Goal: Task Accomplishment & Management: Manage account settings

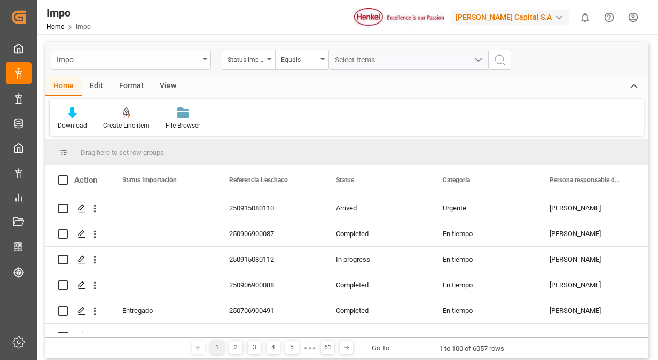
click at [203, 59] on icon "open menu" at bounding box center [205, 59] width 4 height 2
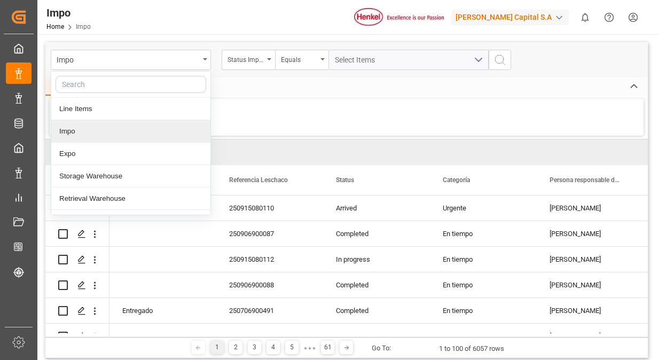
drag, startPoint x: 286, startPoint y: 112, endPoint x: 286, endPoint y: 99, distance: 12.3
click at [287, 112] on div "Download Create Line item File Browser" at bounding box center [347, 117] width 594 height 37
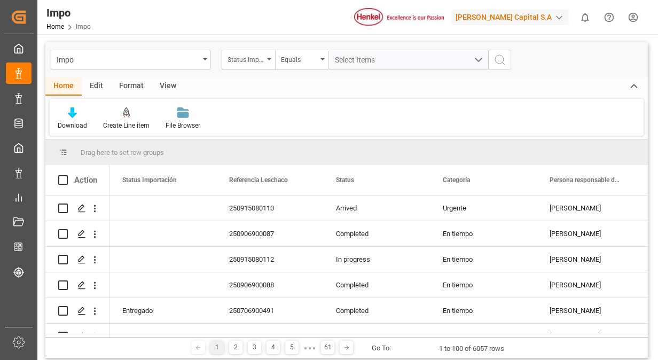
click at [267, 58] on icon "open menu" at bounding box center [269, 59] width 4 height 2
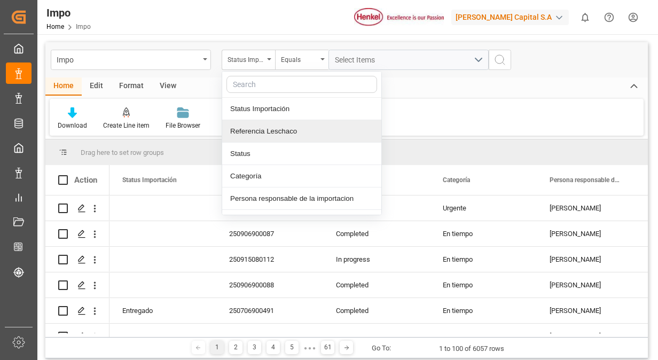
click at [258, 129] on div "Referencia Leschaco" at bounding box center [301, 131] width 159 height 22
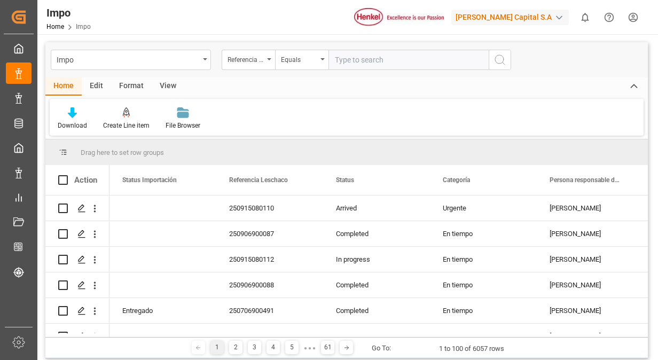
click at [365, 61] on input "text" at bounding box center [408, 60] width 160 height 20
type input "250815080158"
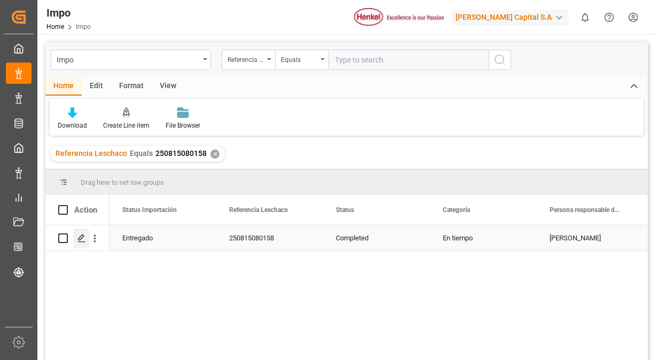
click at [80, 239] on icon "Press SPACE to select this row." at bounding box center [81, 238] width 9 height 9
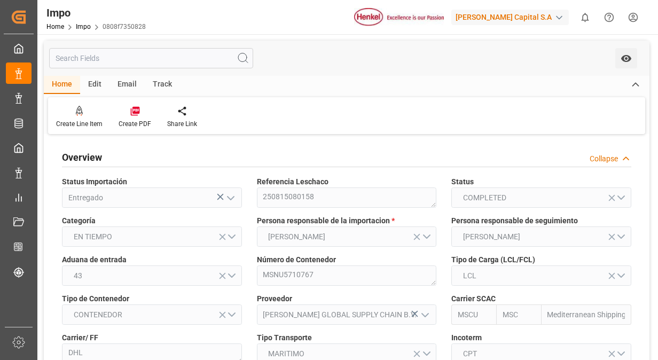
type input "MSC"
type input "Mediterranean Shipping Company"
type input "0"
type input "2"
type input "2.93"
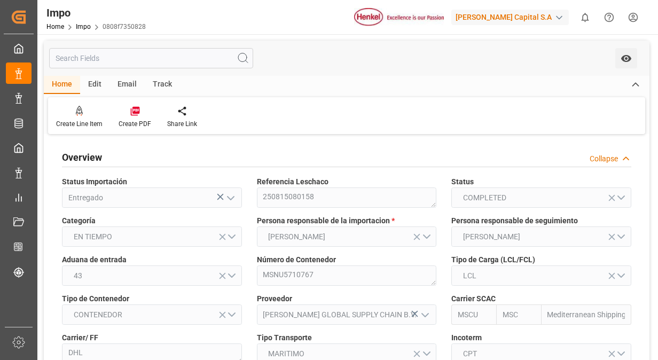
type input "3"
type input "[DATE]"
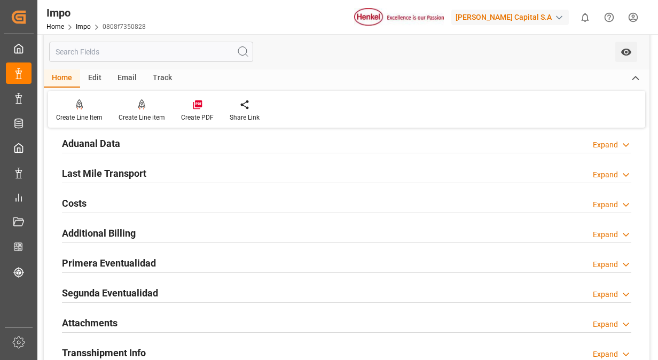
scroll to position [801, 0]
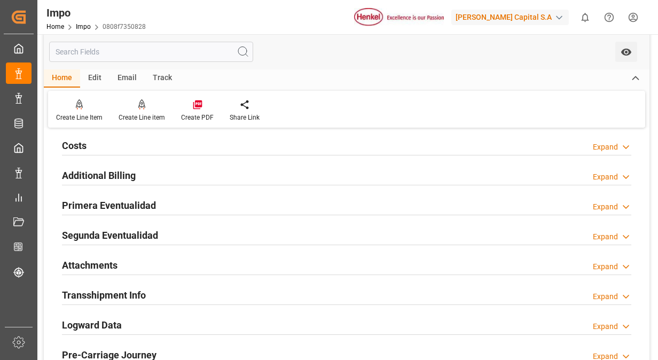
click at [130, 208] on h2 "Primera Eventualidad" at bounding box center [109, 205] width 94 height 14
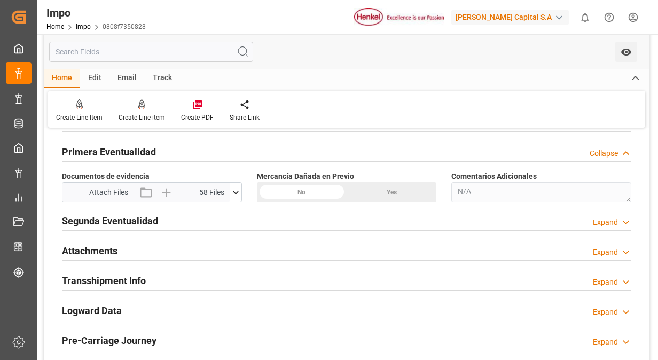
scroll to position [907, 0]
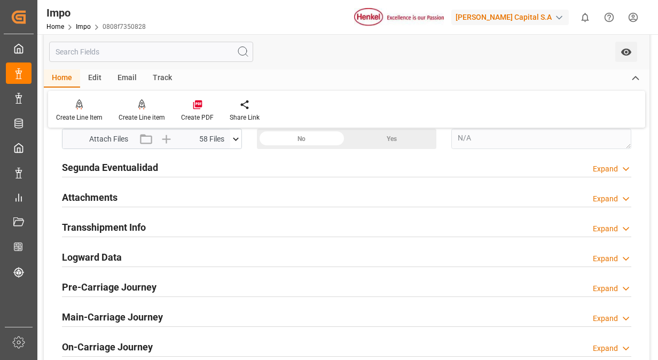
click at [236, 139] on icon at bounding box center [235, 138] width 11 height 11
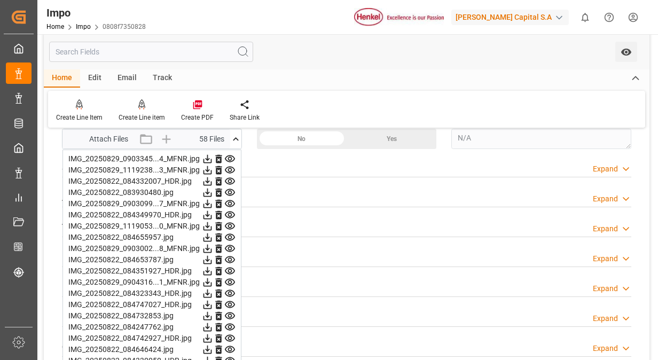
click at [232, 155] on icon at bounding box center [230, 158] width 10 height 7
click at [232, 167] on icon at bounding box center [230, 170] width 10 height 7
click at [232, 179] on icon at bounding box center [229, 181] width 11 height 11
click at [232, 187] on icon at bounding box center [229, 192] width 11 height 11
click at [230, 200] on icon at bounding box center [229, 203] width 11 height 11
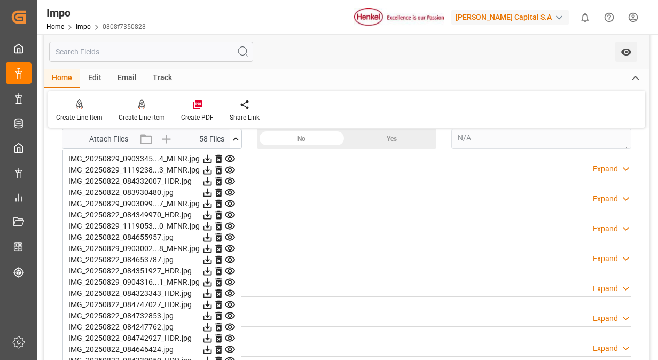
click at [231, 212] on icon at bounding box center [229, 214] width 11 height 11
click at [231, 224] on icon at bounding box center [229, 225] width 11 height 11
click at [231, 234] on icon at bounding box center [230, 237] width 10 height 7
click at [232, 247] on icon at bounding box center [229, 248] width 11 height 11
click at [232, 256] on icon at bounding box center [230, 259] width 10 height 7
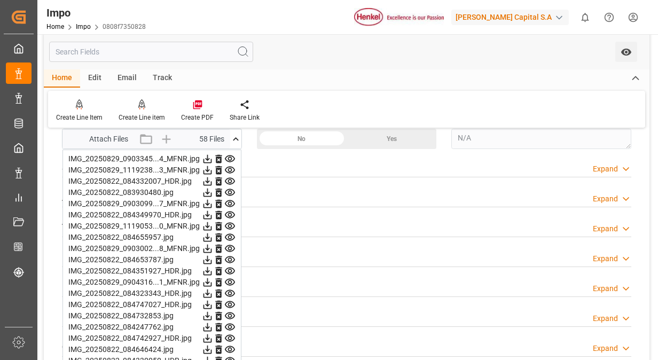
click at [231, 265] on icon at bounding box center [229, 270] width 11 height 11
click at [233, 254] on icon at bounding box center [229, 259] width 11 height 11
click at [231, 265] on icon at bounding box center [229, 270] width 11 height 11
click at [232, 277] on icon at bounding box center [229, 282] width 11 height 11
click at [231, 288] on icon at bounding box center [229, 293] width 11 height 11
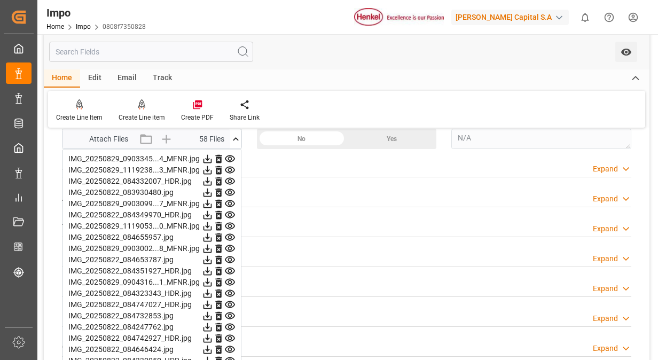
click at [231, 301] on icon at bounding box center [230, 304] width 10 height 7
click at [233, 312] on icon at bounding box center [229, 315] width 11 height 11
click at [231, 323] on icon at bounding box center [230, 326] width 10 height 7
click at [231, 335] on icon at bounding box center [230, 338] width 10 height 7
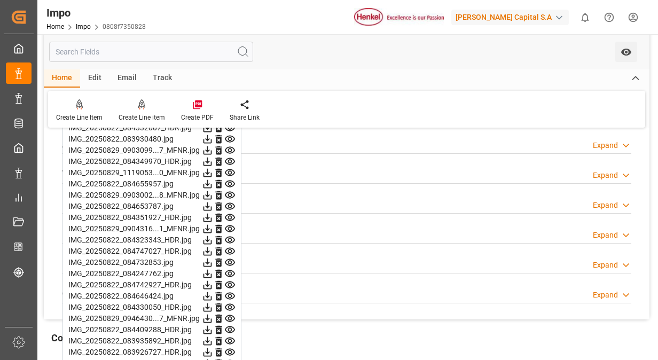
scroll to position [1014, 0]
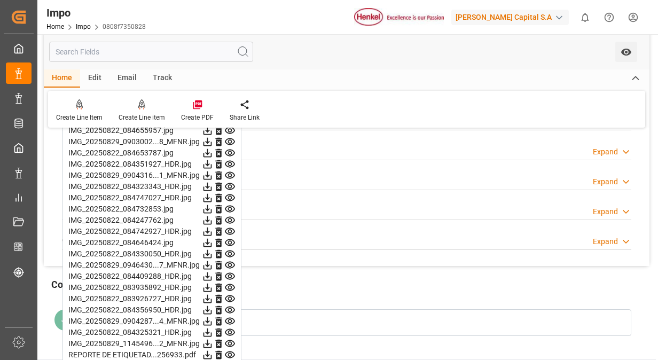
click at [233, 172] on icon at bounding box center [229, 175] width 11 height 11
click at [228, 183] on icon at bounding box center [229, 186] width 11 height 11
click at [230, 195] on icon at bounding box center [230, 197] width 10 height 7
click at [231, 203] on icon at bounding box center [229, 208] width 11 height 11
click at [230, 217] on icon at bounding box center [229, 220] width 11 height 11
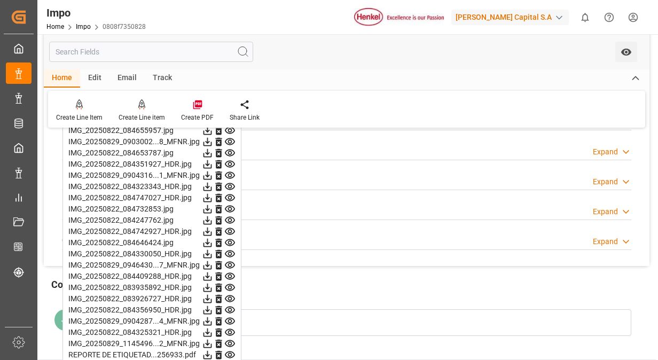
click at [231, 226] on icon at bounding box center [229, 231] width 11 height 11
click at [232, 239] on icon at bounding box center [230, 242] width 10 height 7
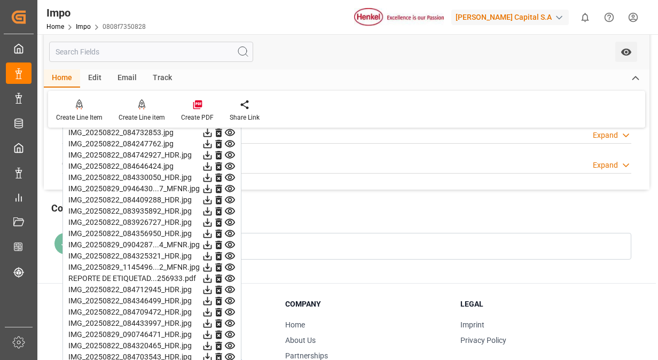
scroll to position [1121, 0]
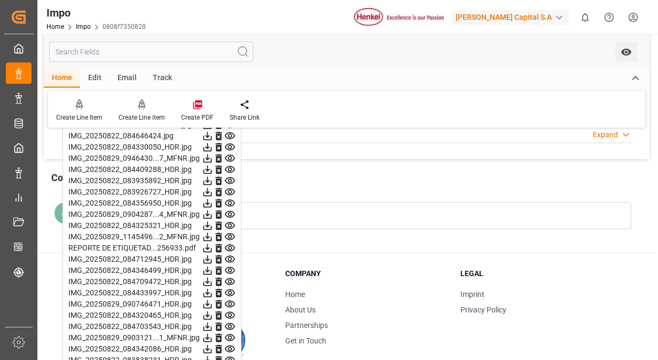
click at [232, 154] on icon at bounding box center [229, 158] width 11 height 11
click at [230, 167] on icon at bounding box center [229, 169] width 11 height 11
click at [233, 179] on icon at bounding box center [229, 180] width 11 height 11
click at [231, 188] on icon at bounding box center [230, 191] width 10 height 7
click at [229, 188] on icon at bounding box center [229, 191] width 11 height 11
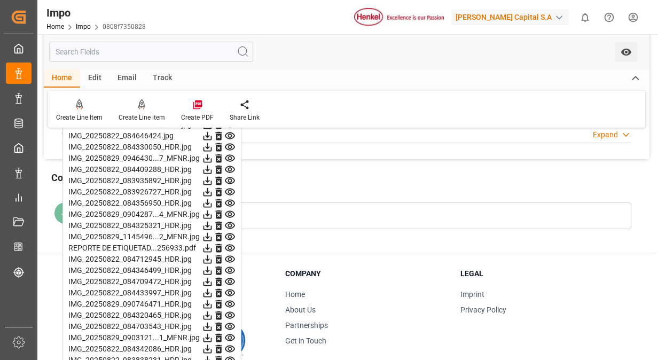
click at [231, 199] on icon at bounding box center [229, 203] width 11 height 11
click at [230, 209] on icon at bounding box center [229, 214] width 11 height 11
click at [231, 224] on icon at bounding box center [230, 225] width 10 height 7
click at [232, 233] on icon at bounding box center [229, 236] width 11 height 11
click at [232, 244] on icon at bounding box center [230, 247] width 10 height 7
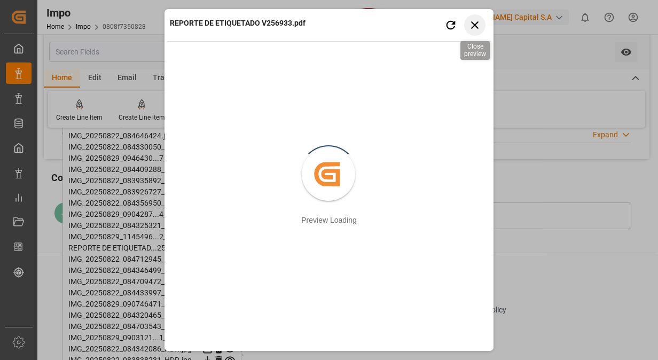
click at [475, 22] on icon "button" at bounding box center [474, 24] width 13 height 13
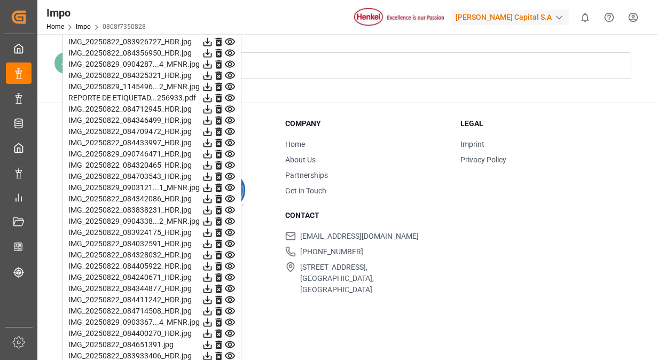
scroll to position [1191, 0]
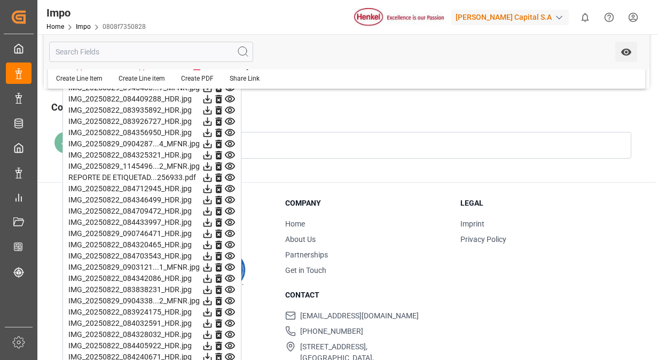
click at [230, 174] on icon at bounding box center [230, 177] width 10 height 7
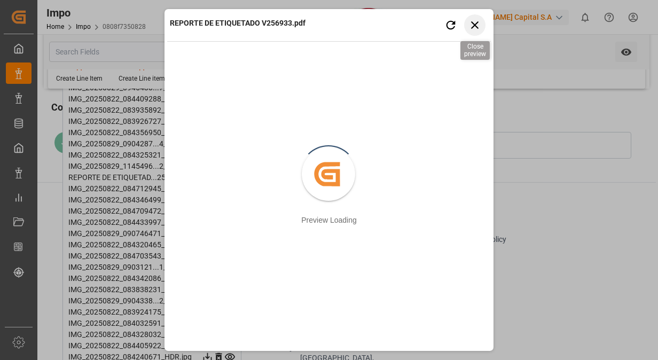
click at [476, 29] on icon "button" at bounding box center [474, 24] width 13 height 13
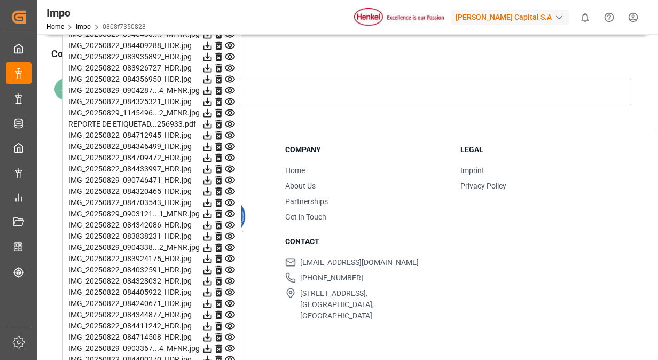
scroll to position [1298, 0]
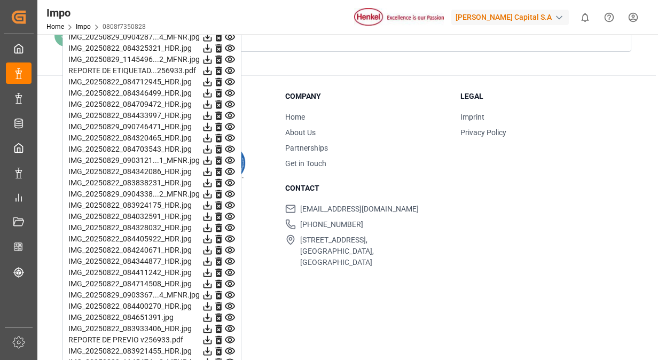
click at [232, 78] on icon at bounding box center [230, 81] width 10 height 7
click at [230, 89] on icon at bounding box center [229, 93] width 11 height 11
click at [231, 78] on icon at bounding box center [229, 81] width 11 height 11
click at [230, 90] on icon at bounding box center [229, 93] width 11 height 11
click at [230, 99] on icon at bounding box center [229, 104] width 11 height 11
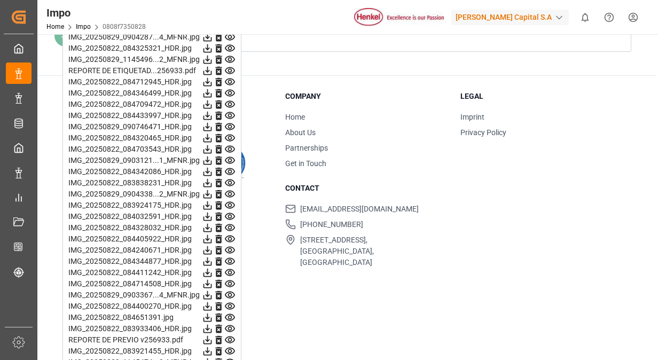
click at [227, 110] on icon at bounding box center [229, 115] width 11 height 11
click at [230, 126] on icon at bounding box center [230, 126] width 10 height 7
click at [230, 136] on icon at bounding box center [230, 138] width 10 height 7
click at [228, 150] on icon at bounding box center [229, 149] width 11 height 11
click at [227, 157] on icon at bounding box center [229, 160] width 11 height 11
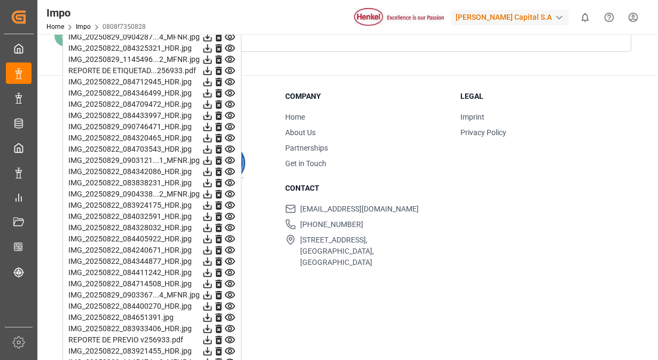
click at [228, 168] on icon at bounding box center [230, 171] width 10 height 7
click at [228, 179] on icon at bounding box center [229, 182] width 11 height 11
click at [230, 190] on icon at bounding box center [229, 193] width 11 height 11
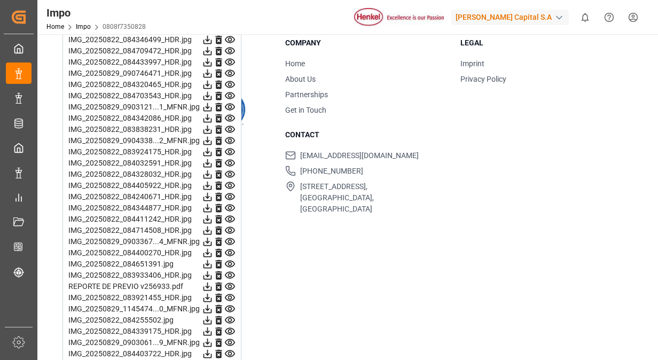
click at [231, 148] on icon at bounding box center [230, 151] width 10 height 7
click at [231, 147] on icon at bounding box center [229, 151] width 11 height 11
click at [228, 160] on icon at bounding box center [230, 163] width 10 height 7
click at [226, 206] on icon at bounding box center [230, 207] width 10 height 7
click at [227, 216] on icon at bounding box center [229, 219] width 11 height 11
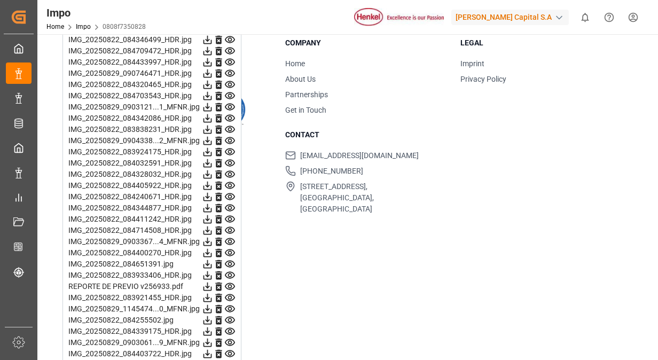
click at [231, 225] on icon at bounding box center [229, 230] width 11 height 11
click at [230, 238] on icon at bounding box center [229, 241] width 11 height 11
click at [228, 249] on icon at bounding box center [230, 252] width 10 height 7
click at [230, 260] on icon at bounding box center [229, 263] width 11 height 11
click at [228, 272] on icon at bounding box center [230, 275] width 10 height 7
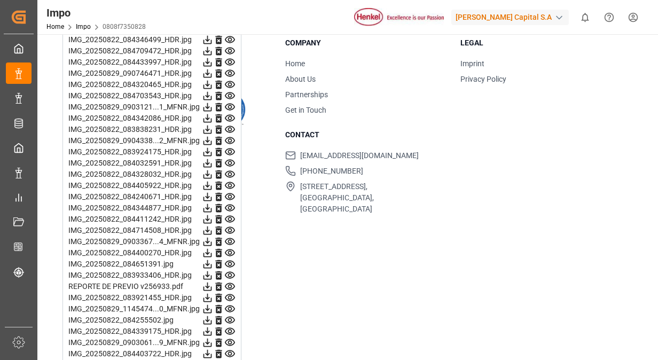
click at [233, 283] on icon at bounding box center [229, 286] width 11 height 11
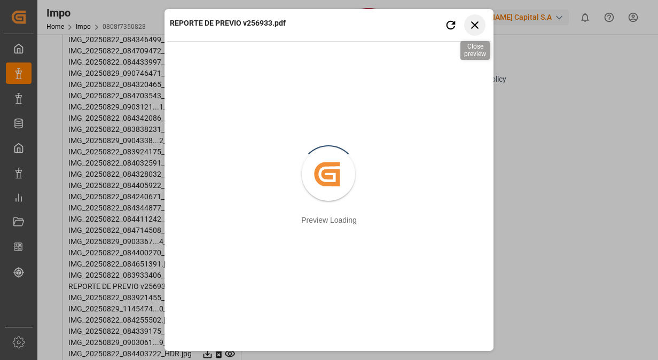
click at [469, 25] on icon "button" at bounding box center [474, 24] width 13 height 13
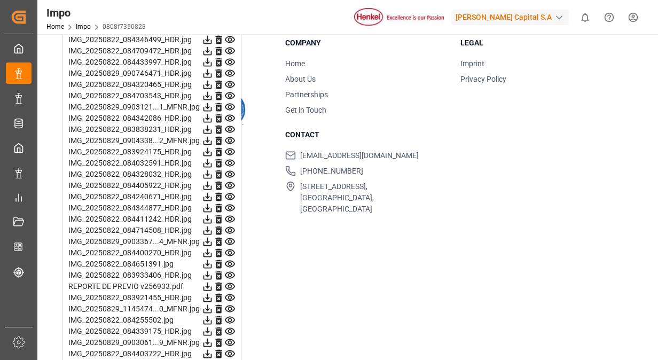
click at [232, 294] on icon at bounding box center [230, 297] width 10 height 7
click at [230, 305] on icon at bounding box center [230, 308] width 10 height 7
click at [231, 317] on icon at bounding box center [230, 320] width 10 height 7
click at [231, 328] on icon at bounding box center [229, 331] width 11 height 11
click at [230, 340] on icon at bounding box center [229, 342] width 11 height 11
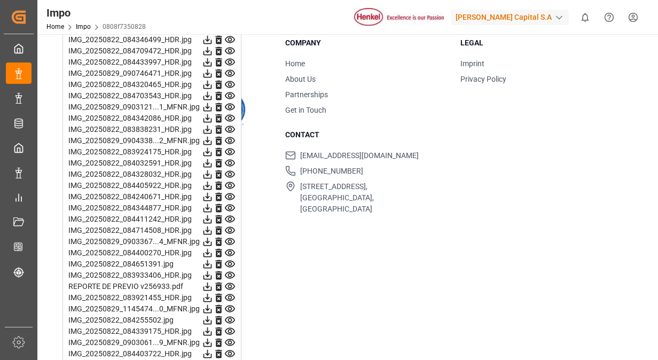
click at [230, 350] on icon at bounding box center [229, 353] width 11 height 11
click at [227, 341] on icon at bounding box center [229, 342] width 11 height 11
click at [231, 350] on icon at bounding box center [230, 353] width 10 height 7
click at [511, 189] on div "Company Home About Us Partnerships Get in Touch Legal Imprint Privacy Policy Co…" at bounding box center [453, 125] width 337 height 177
